Goal: Information Seeking & Learning: Find contact information

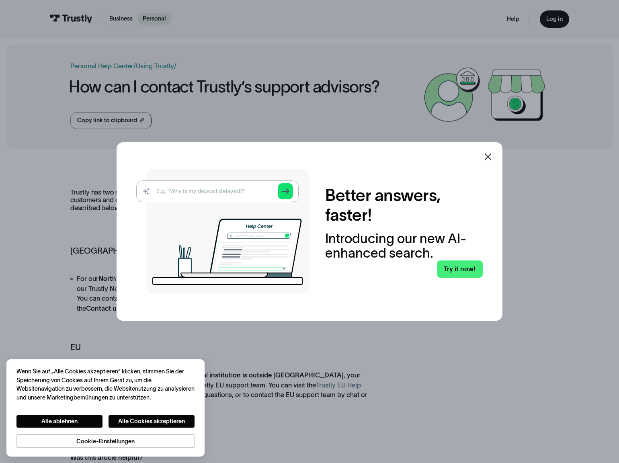
click at [491, 156] on icon at bounding box center [488, 157] width 10 height 10
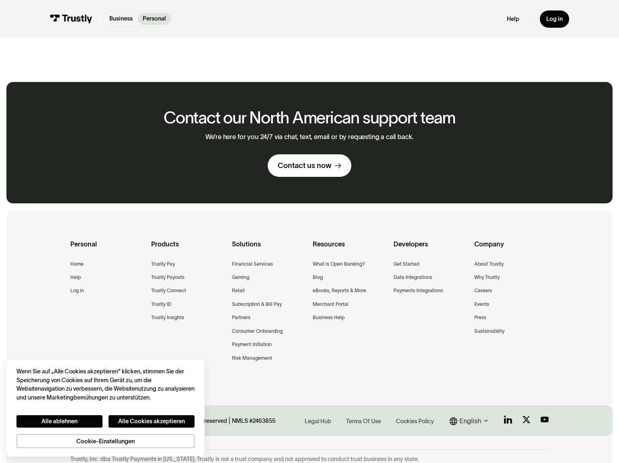
scroll to position [448, 0]
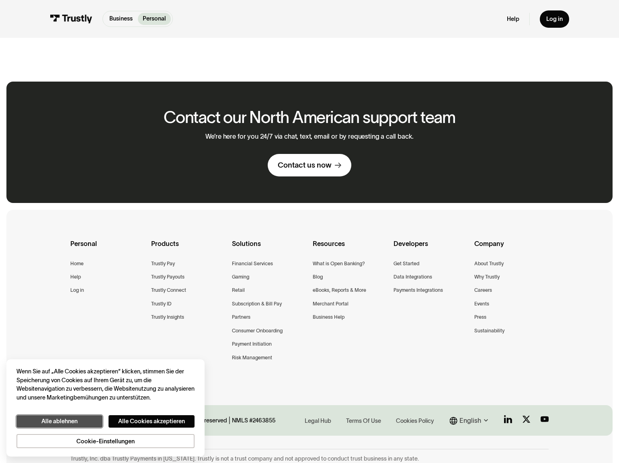
click at [75, 421] on button "Alle ablehnen" at bounding box center [59, 421] width 86 height 12
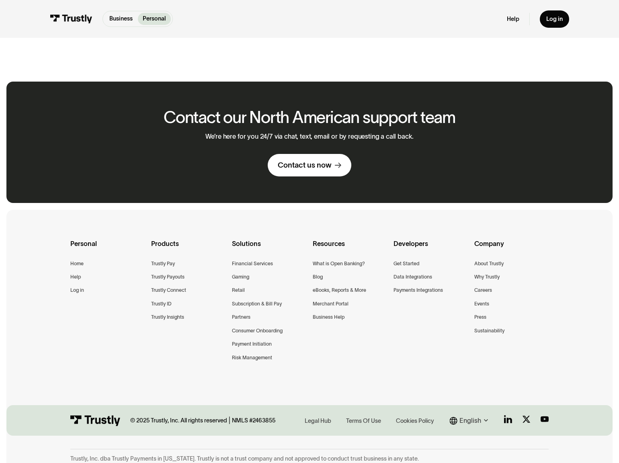
click at [108, 342] on div "Personal Home Help Log in Products Trustly Pay Trustly Payouts Trustly Connect …" at bounding box center [309, 311] width 478 height 202
click at [74, 272] on div "Help" at bounding box center [75, 276] width 10 height 8
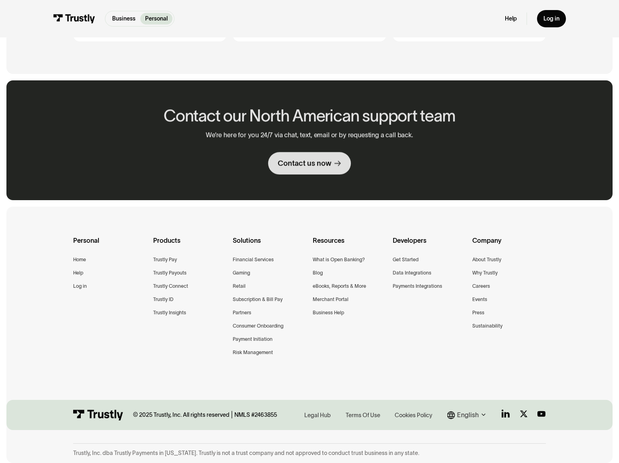
scroll to position [485, 0]
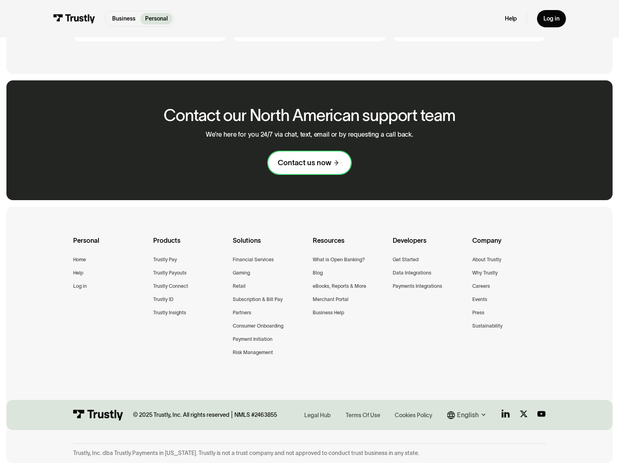
click at [295, 156] on link "Contact us now" at bounding box center [309, 163] width 83 height 23
